Goal: Book appointment/travel/reservation

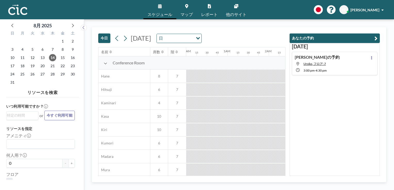
scroll to position [0, 495]
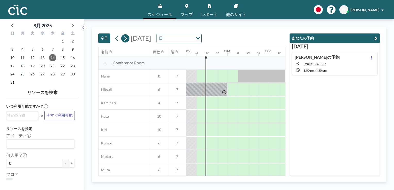
click at [124, 38] on icon at bounding box center [125, 39] width 5 height 8
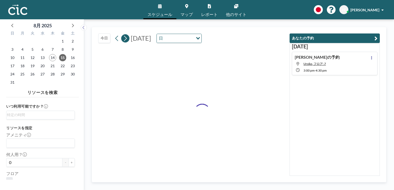
click at [124, 38] on icon at bounding box center [125, 39] width 5 height 8
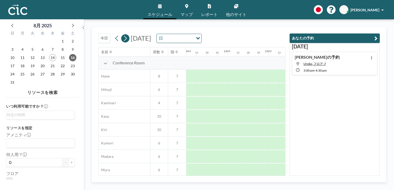
scroll to position [0, 0]
click at [124, 38] on icon at bounding box center [125, 39] width 5 height 8
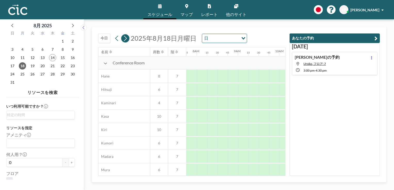
click at [124, 38] on icon at bounding box center [125, 39] width 5 height 8
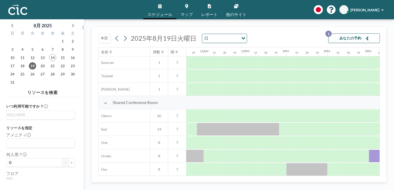
scroll to position [335, 455]
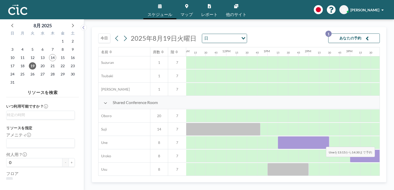
drag, startPoint x: 283, startPoint y: 143, endPoint x: 322, endPoint y: 143, distance: 38.9
click at [322, 143] on div at bounding box center [304, 142] width 52 height 13
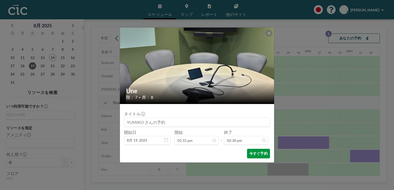
click at [254, 155] on button "今すぐ予約" at bounding box center [258, 154] width 23 height 10
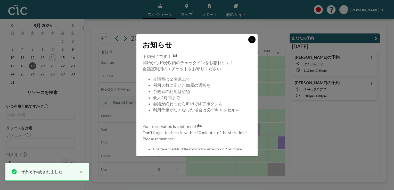
click at [250, 39] on icon at bounding box center [251, 39] width 3 height 3
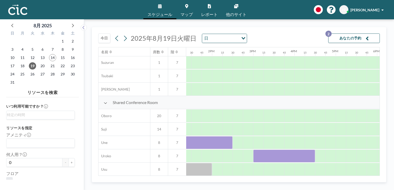
scroll to position [335, 553]
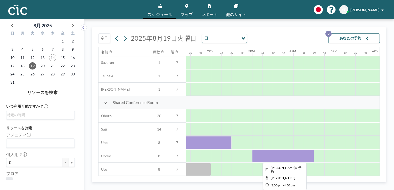
drag, startPoint x: 255, startPoint y: 156, endPoint x: 269, endPoint y: 156, distance: 13.1
click at [269, 156] on div at bounding box center [283, 156] width 62 height 13
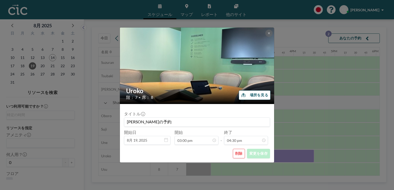
click at [238, 156] on button "削除" at bounding box center [239, 154] width 12 height 10
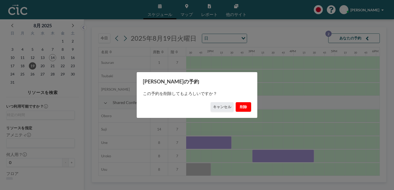
click at [243, 107] on button "削除" at bounding box center [243, 107] width 15 height 10
